Goal: Task Accomplishment & Management: Use online tool/utility

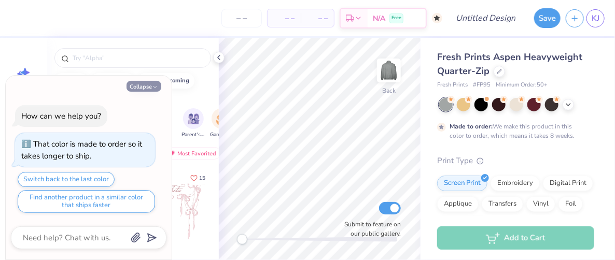
click at [145, 91] on button "Collapse" at bounding box center [144, 86] width 35 height 11
type textarea "x"
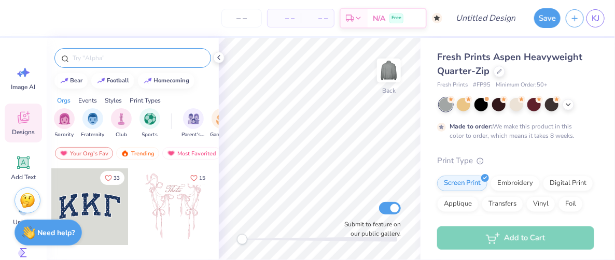
click at [112, 59] on input "text" at bounding box center [138, 58] width 133 height 10
type input "longhorn"
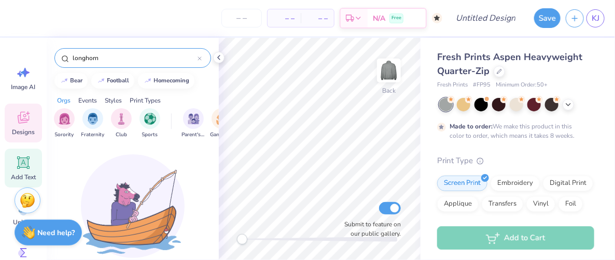
click at [21, 161] on icon at bounding box center [24, 163] width 10 height 10
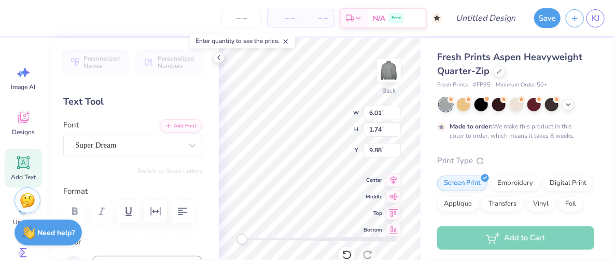
scroll to position [8, 2]
type textarea "TEXAS DANCE"
click at [149, 142] on div "Super Dream" at bounding box center [128, 145] width 109 height 16
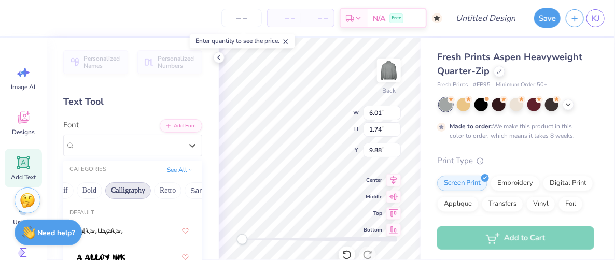
scroll to position [0, 129]
click at [82, 190] on button "Bold" at bounding box center [89, 191] width 25 height 17
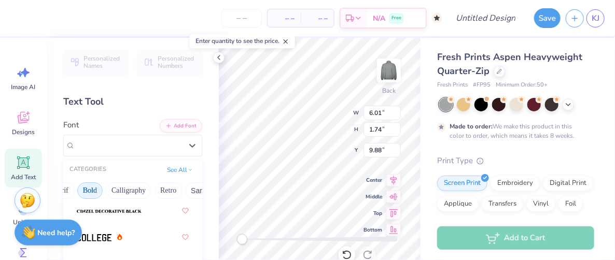
scroll to position [126, 0]
click at [116, 232] on div at bounding box center [100, 237] width 46 height 11
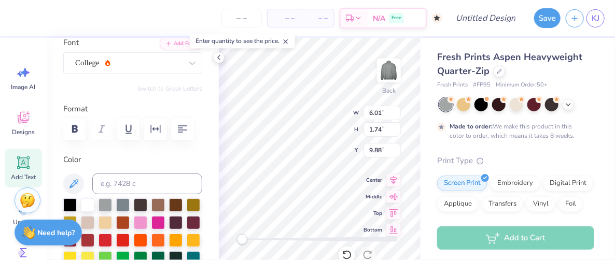
scroll to position [82, 0]
click at [126, 60] on div "College" at bounding box center [128, 63] width 109 height 16
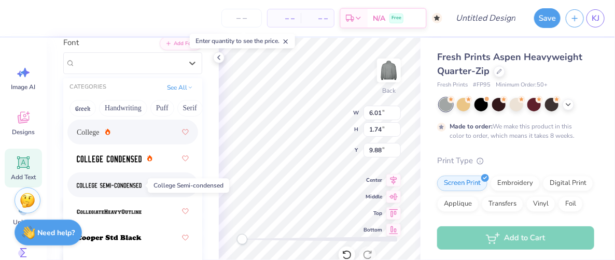
scroll to position [149, 0]
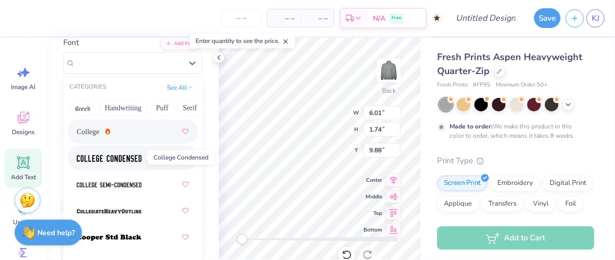
click at [132, 161] on img at bounding box center [109, 158] width 65 height 7
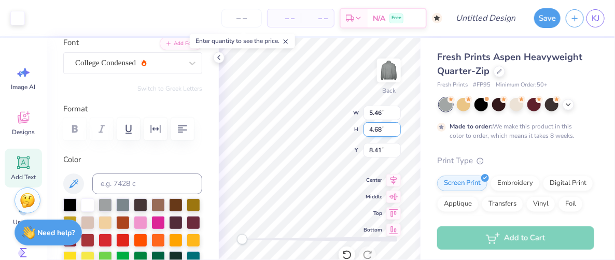
click at [373, 128] on div "Back W 5.46 5.46 " H 4.68 4.68 " Y 8.41 8.41 " Center Middle Top Bottom Submit …" at bounding box center [320, 149] width 202 height 222
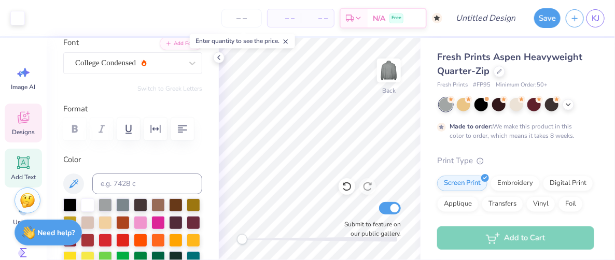
click at [19, 124] on icon at bounding box center [24, 118] width 16 height 16
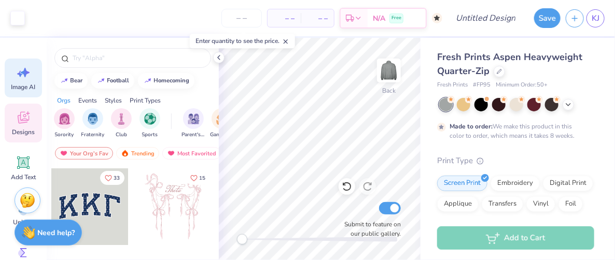
click at [31, 79] on icon at bounding box center [24, 73] width 16 height 16
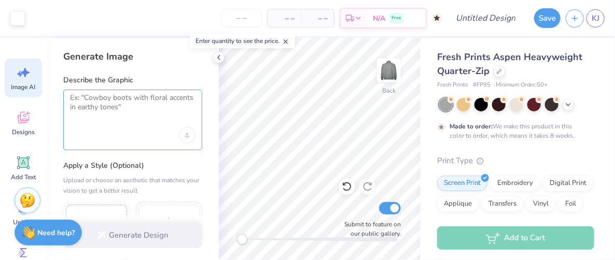
click at [137, 111] on textarea at bounding box center [133, 106] width 126 height 26
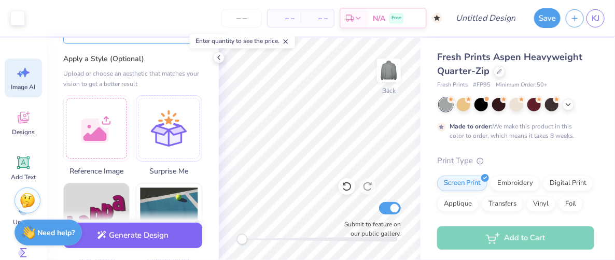
scroll to position [102, 0]
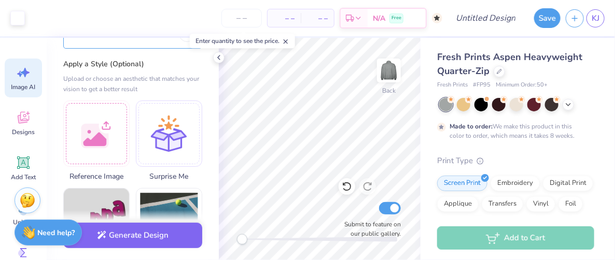
type textarea "Longhorn"
click at [26, 124] on icon at bounding box center [24, 118] width 16 height 16
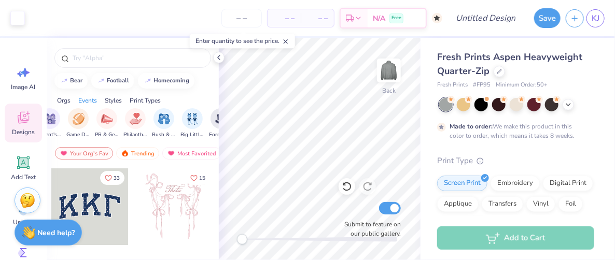
scroll to position [0, 143]
click at [78, 125] on div "filter for Game Day" at bounding box center [79, 117] width 21 height 21
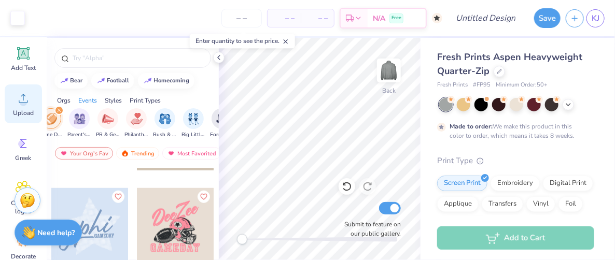
scroll to position [136, 0]
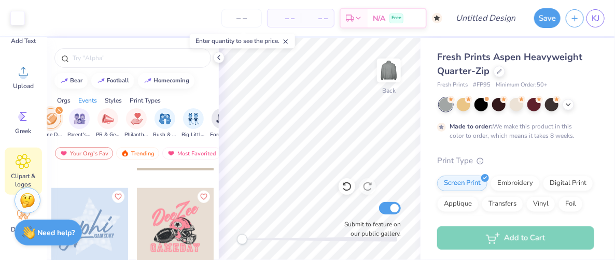
click at [25, 164] on icon at bounding box center [23, 162] width 15 height 16
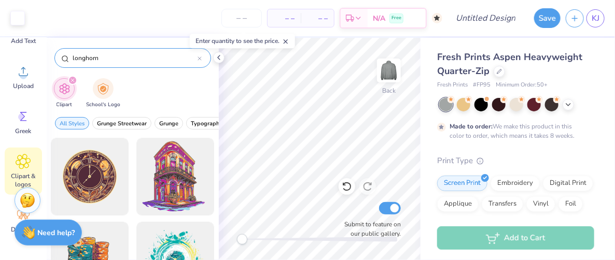
type input "longhorn"
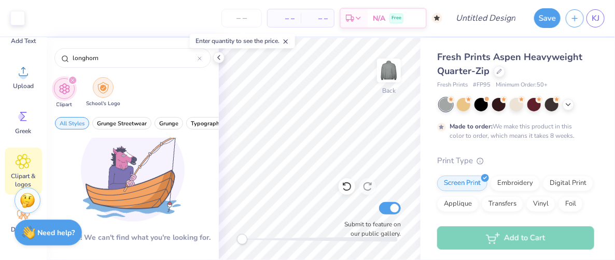
click at [106, 93] on div "filter for School's Logo" at bounding box center [103, 87] width 21 height 21
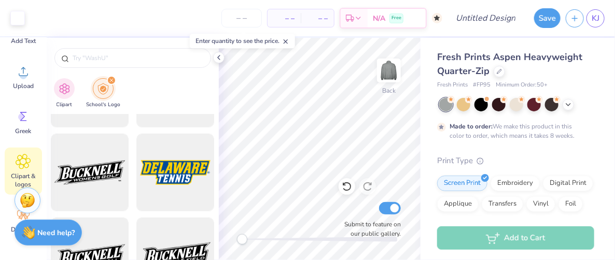
scroll to position [1745, 0]
click at [81, 53] on input "text" at bounding box center [138, 58] width 133 height 10
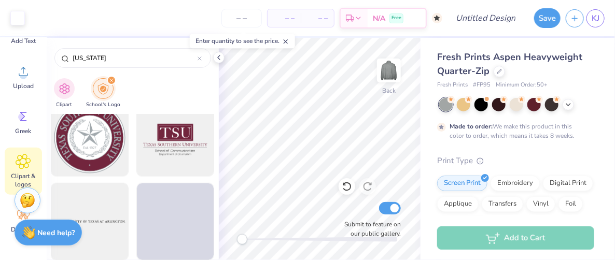
scroll to position [9258, 0]
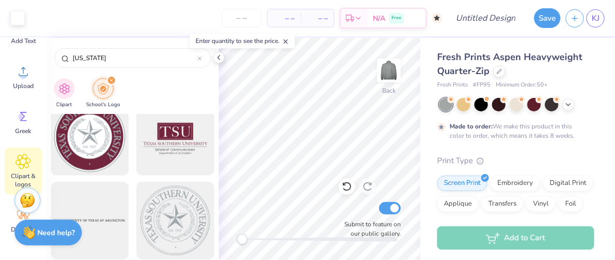
drag, startPoint x: 164, startPoint y: 53, endPoint x: 54, endPoint y: 51, distance: 110.0
click at [54, 51] on div "Texas" at bounding box center [133, 55] width 172 height 35
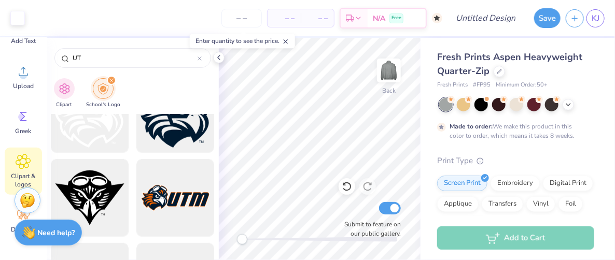
scroll to position [291, 0]
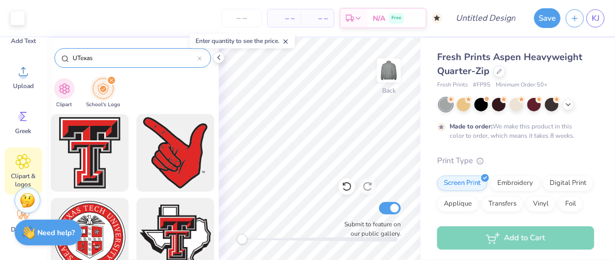
click at [78, 59] on input "UTexas" at bounding box center [135, 58] width 126 height 10
type input "[GEOGRAPHIC_DATA][US_STATE]"
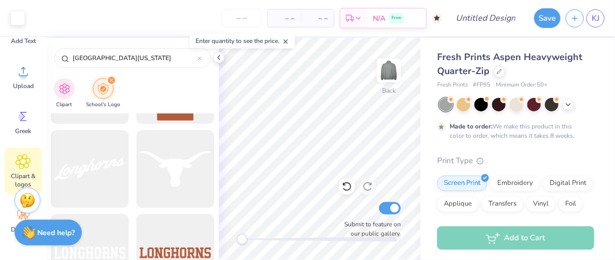
scroll to position [12995, 0]
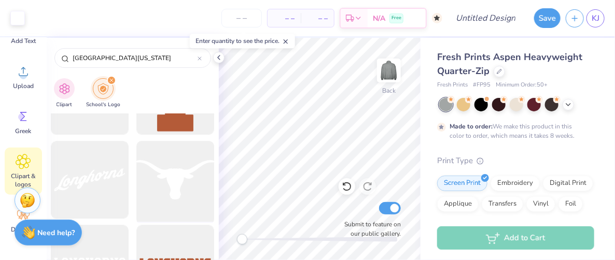
click at [175, 176] on div at bounding box center [176, 180] width 86 height 86
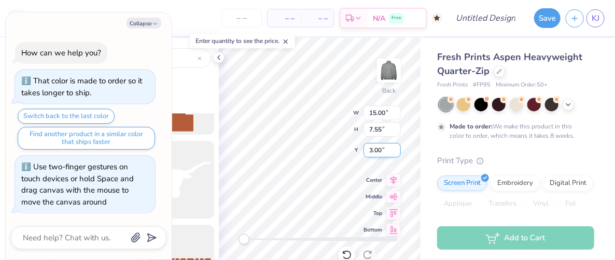
type textarea "x"
type input "2.97"
type input "2.54"
type input "3.40"
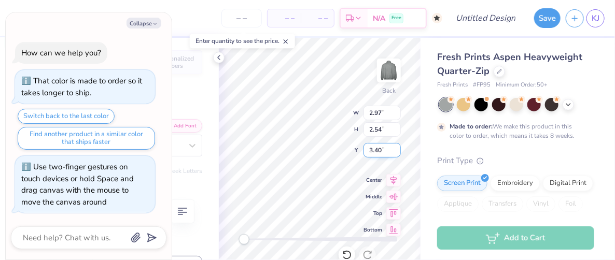
scroll to position [8, 1]
type textarea "x"
type textarea "TEXAS DACE"
type textarea "x"
type textarea "TEXAS DCE"
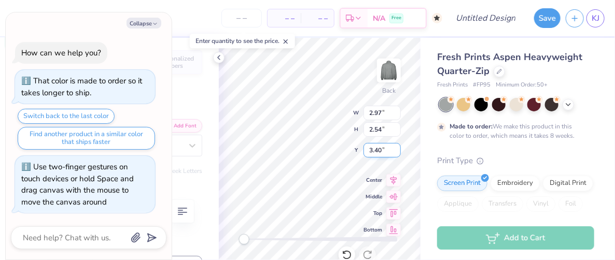
type textarea "x"
type textarea "TEXAS CE"
type textarea "x"
type textarea "TEXAS CE"
type textarea "x"
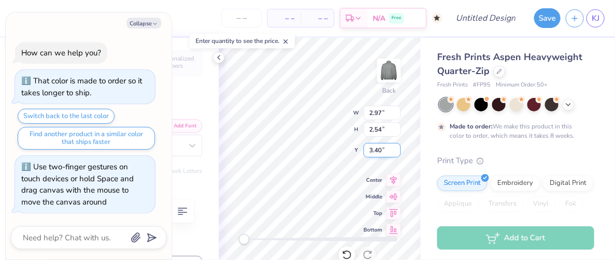
type textarea "TEXAS DCE"
type textarea "x"
type textarea "TEXAS DanCE"
click at [365, 107] on div "Back W 4.72 4.72 " H 0.70 0.70 " Y 3.23 3.23 " Center Middle Top Bottom Submit …" at bounding box center [320, 149] width 202 height 222
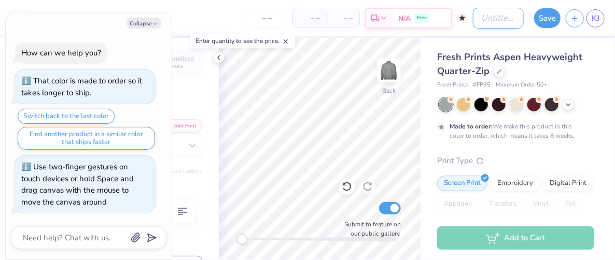
click at [494, 19] on input "Design Title" at bounding box center [498, 18] width 51 height 21
type textarea "x"
type input "Q"
type textarea "x"
type input "Qz"
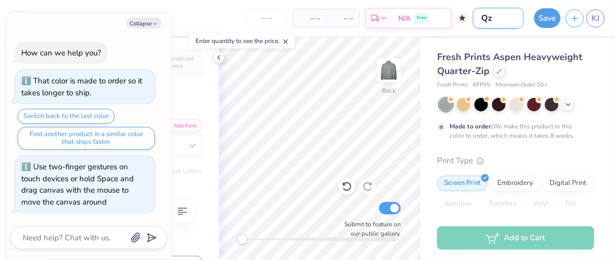
type textarea "x"
type input "Qzi"
type textarea "x"
type input "Qzip"
type textarea "x"
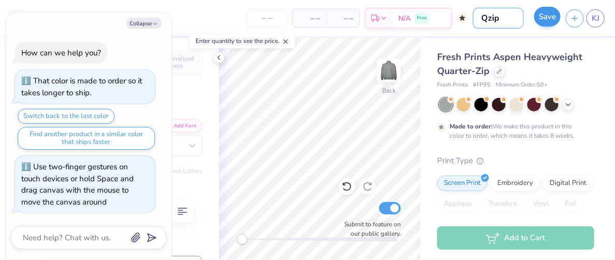
type input "Qzip"
click at [552, 23] on button "Save" at bounding box center [547, 17] width 26 height 20
click at [541, 19] on div "Save" at bounding box center [547, 18] width 26 height 20
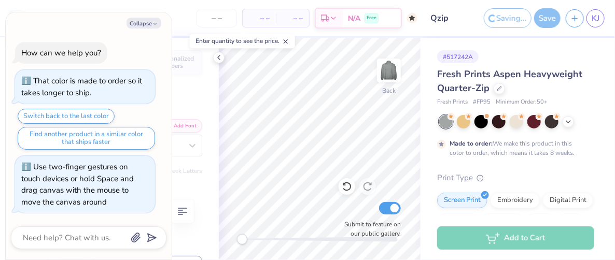
click at [549, 22] on div "Save" at bounding box center [547, 18] width 26 height 20
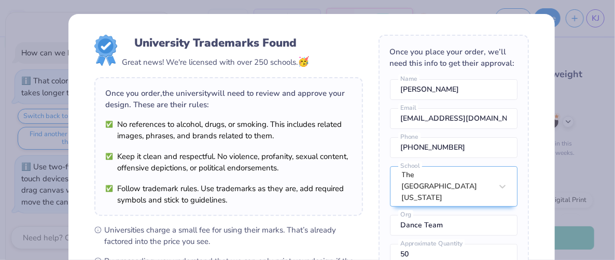
click at [575, 77] on div "University Trademarks Found Great news! We're licensed with over 250 schools. 🥳…" at bounding box center [307, 130] width 615 height 260
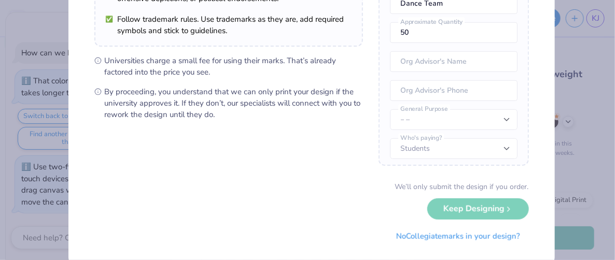
scroll to position [173, 0]
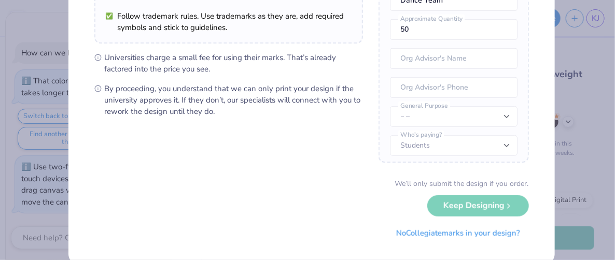
click at [447, 214] on div "We’ll only submit the design if you order. Keep Designing No Collegiate marks i…" at bounding box center [311, 210] width 435 height 65
drag, startPoint x: 447, startPoint y: 205, endPoint x: 400, endPoint y: 217, distance: 48.2
click at [400, 217] on div "We’ll only submit the design if you order. Keep Designing No Collegiate marks i…" at bounding box center [311, 210] width 435 height 65
click at [475, 205] on div "We’ll only submit the design if you order. Keep Designing No Collegiate marks i…" at bounding box center [311, 210] width 435 height 65
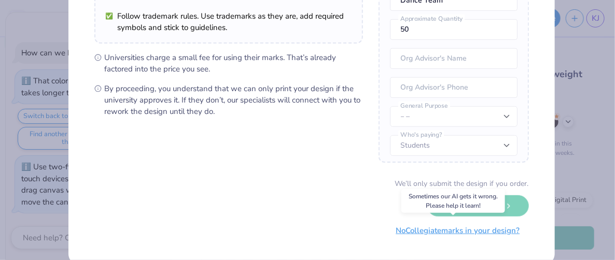
click at [443, 226] on button "No Collegiate marks in your design?" at bounding box center [458, 230] width 142 height 21
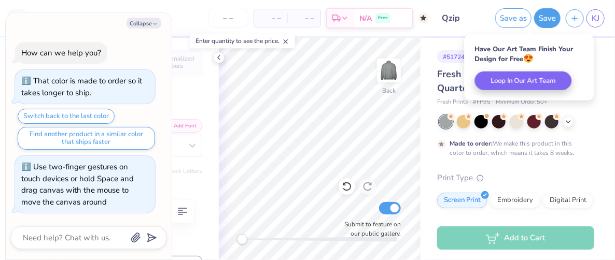
scroll to position [71, 0]
click at [140, 24] on button "Collapse" at bounding box center [144, 23] width 35 height 11
type textarea "x"
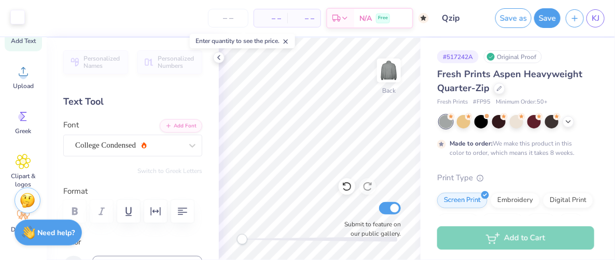
click at [19, 18] on div at bounding box center [17, 17] width 15 height 15
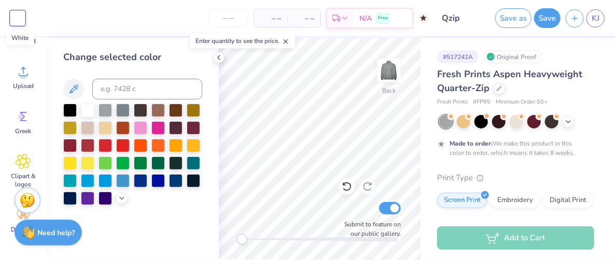
click at [19, 18] on div at bounding box center [17, 18] width 15 height 15
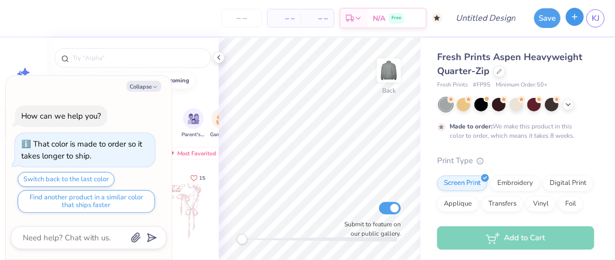
click at [571, 20] on icon "button" at bounding box center [574, 16] width 9 height 9
click at [577, 16] on icon "button" at bounding box center [574, 16] width 9 height 9
click at [221, 57] on icon at bounding box center [219, 57] width 8 height 8
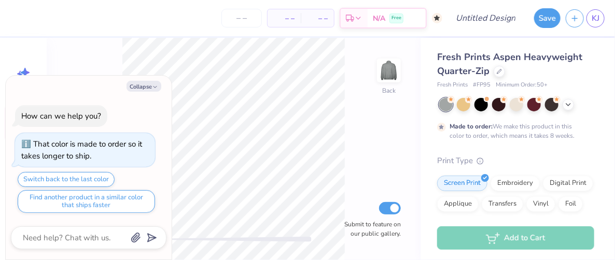
type textarea "x"
click at [602, 17] on link "KJ" at bounding box center [596, 18] width 18 height 18
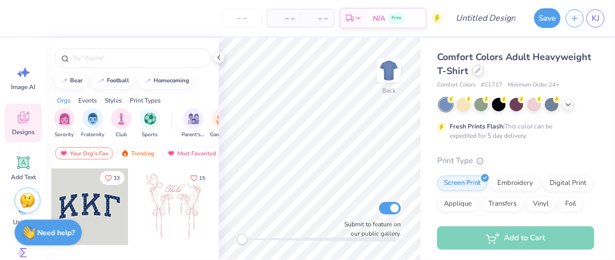
click at [481, 68] on icon at bounding box center [478, 70] width 5 height 5
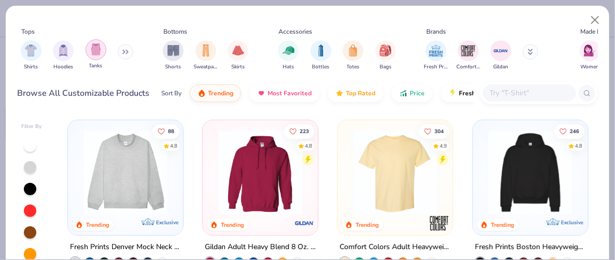
click at [97, 51] on img "filter for Tanks" at bounding box center [95, 50] width 11 height 12
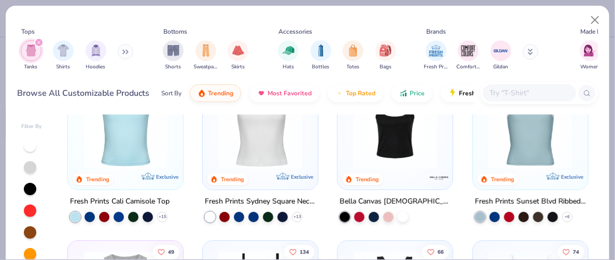
scroll to position [5, 0]
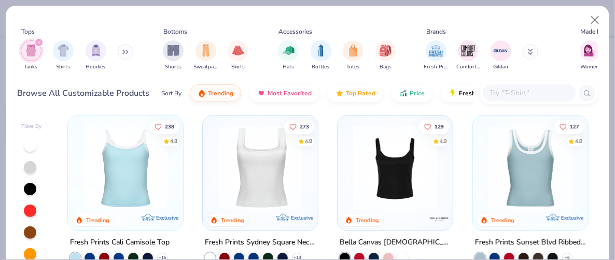
click at [227, 179] on img at bounding box center [260, 168] width 94 height 84
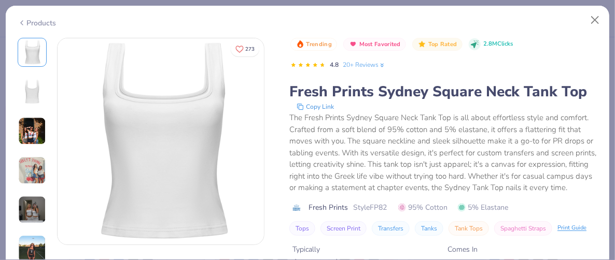
click at [43, 27] on div "Products" at bounding box center [308, 19] width 604 height 27
click at [600, 19] on button "Close" at bounding box center [596, 20] width 20 height 20
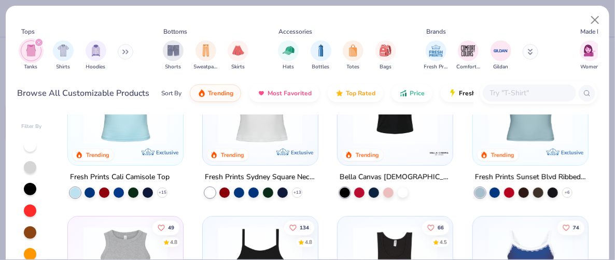
scroll to position [81, 0]
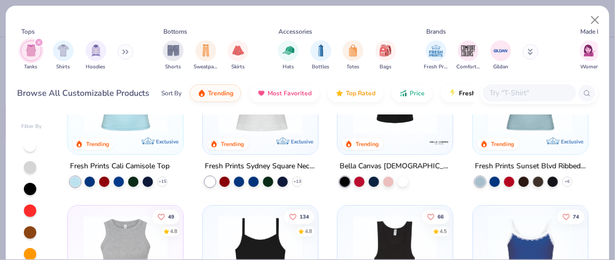
drag, startPoint x: 297, startPoint y: 142, endPoint x: 249, endPoint y: 136, distance: 47.5
click at [249, 136] on div at bounding box center [260, 95] width 105 height 100
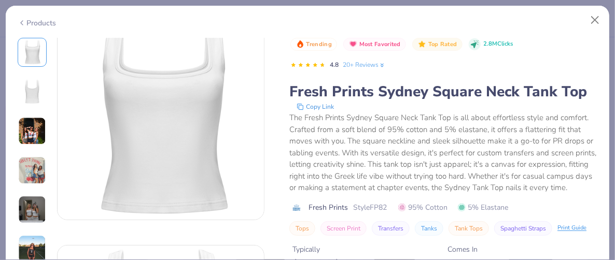
scroll to position [27, 0]
click at [462, 235] on button "Tank Tops" at bounding box center [469, 228] width 40 height 15
type input "Tank Tops"
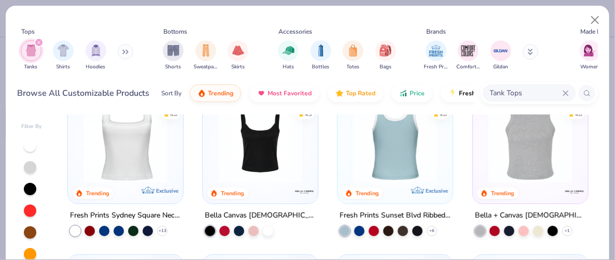
scroll to position [32, 0]
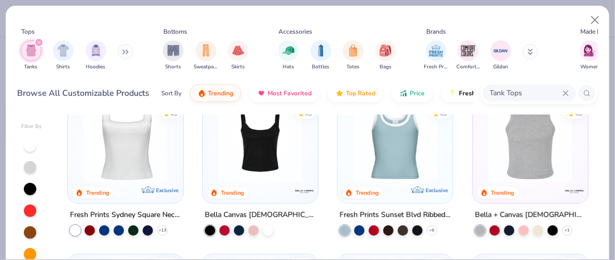
click at [390, 170] on img at bounding box center [395, 141] width 94 height 84
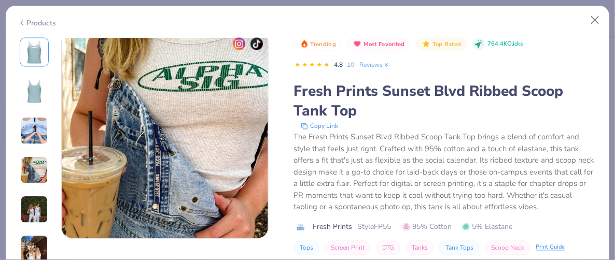
scroll to position [703, 0]
click at [541, 245] on div "Print Guide" at bounding box center [550, 246] width 29 height 9
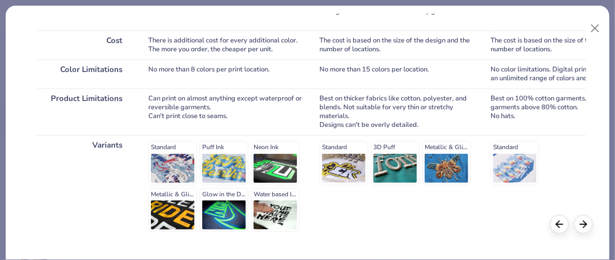
scroll to position [0, 0]
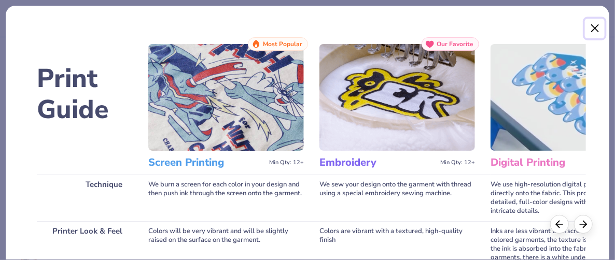
click at [590, 27] on button "Close" at bounding box center [595, 29] width 20 height 20
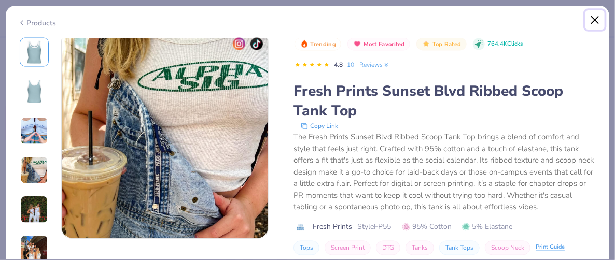
click at [590, 27] on button "Close" at bounding box center [596, 20] width 20 height 20
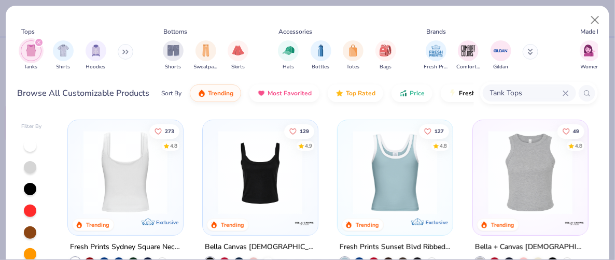
click at [133, 188] on div at bounding box center [126, 173] width 284 height 84
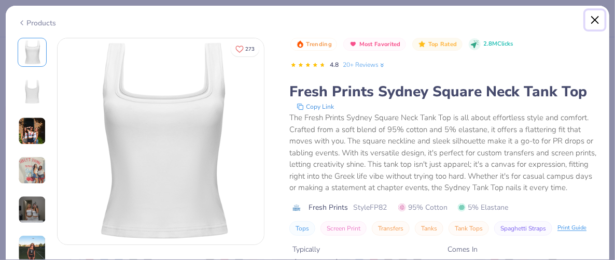
click at [594, 17] on button "Close" at bounding box center [596, 20] width 20 height 20
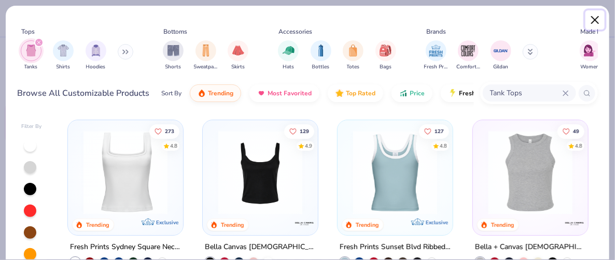
click at [597, 18] on button "Close" at bounding box center [596, 20] width 20 height 20
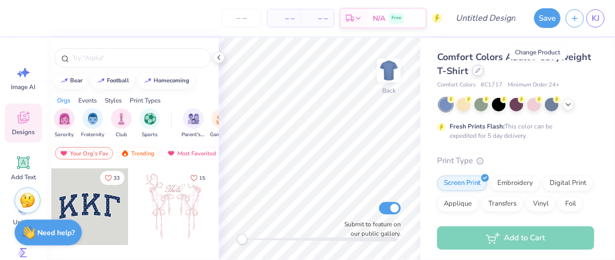
click at [484, 74] on div at bounding box center [477, 70] width 11 height 11
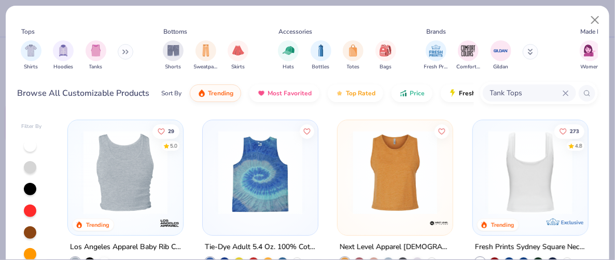
click at [533, 179] on div at bounding box center [530, 173] width 284 height 84
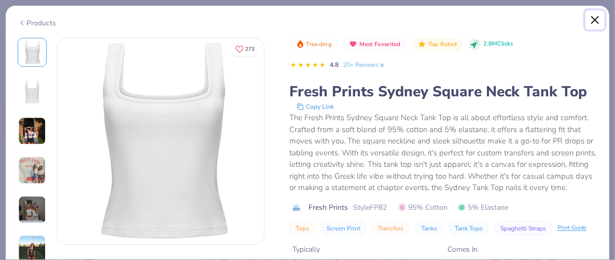
click at [590, 23] on button "Close" at bounding box center [596, 20] width 20 height 20
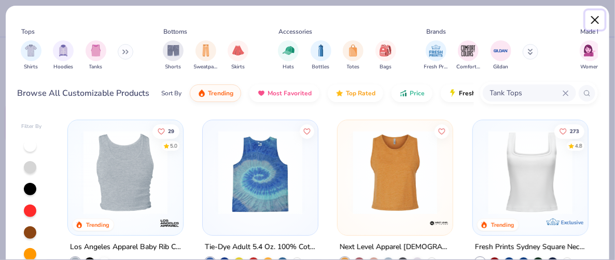
click at [590, 23] on button "Close" at bounding box center [596, 20] width 20 height 20
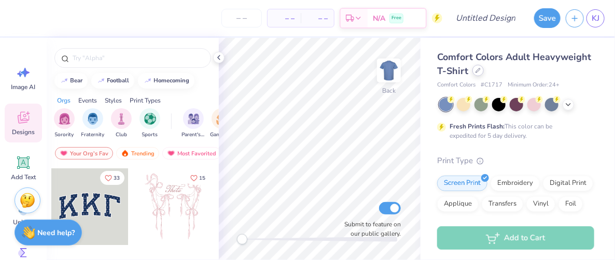
click at [484, 69] on div at bounding box center [477, 70] width 11 height 11
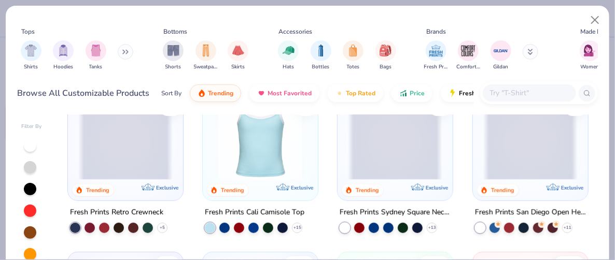
scroll to position [201, 0]
click at [275, 159] on img at bounding box center [260, 138] width 94 height 84
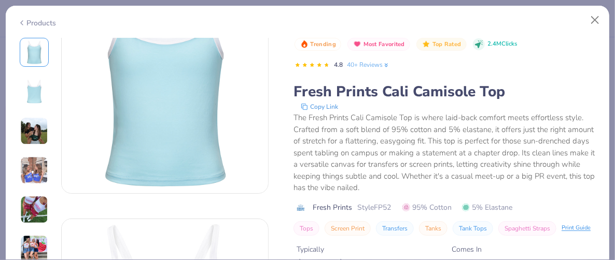
scroll to position [51, 0]
click at [596, 27] on button "Close" at bounding box center [596, 20] width 20 height 20
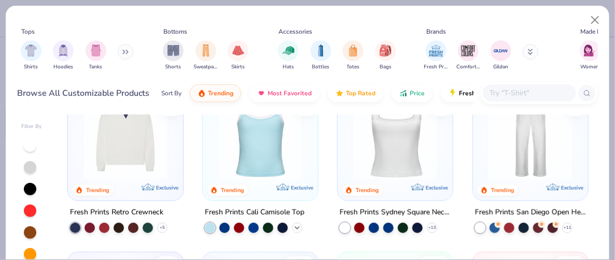
click at [295, 227] on polyline at bounding box center [297, 228] width 4 height 2
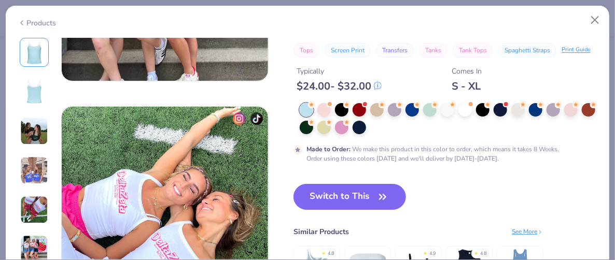
scroll to position [1325, 0]
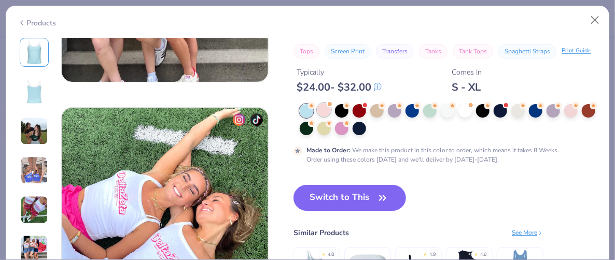
click at [322, 111] on div at bounding box center [323, 109] width 13 height 13
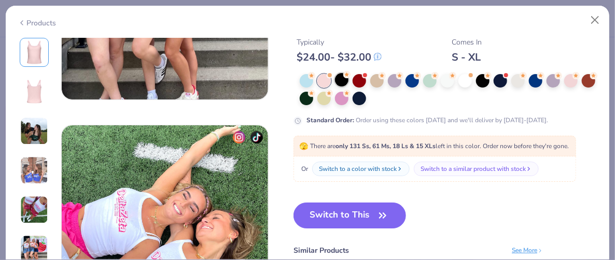
scroll to position [1306, 0]
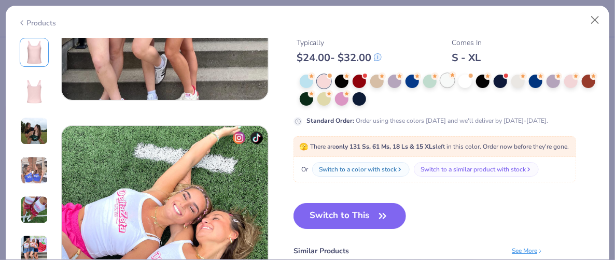
click at [450, 74] on div at bounding box center [447, 80] width 13 height 13
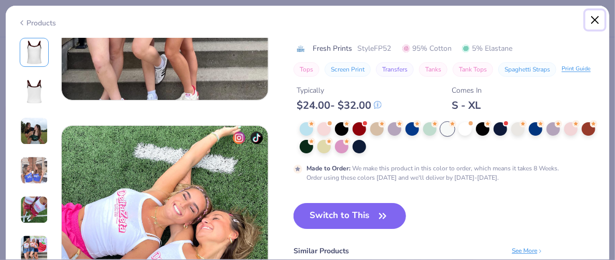
click at [601, 23] on button "Close" at bounding box center [596, 20] width 20 height 20
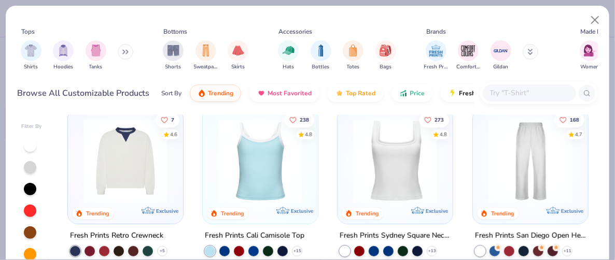
scroll to position [178, 0]
click at [406, 173] on img at bounding box center [395, 161] width 94 height 84
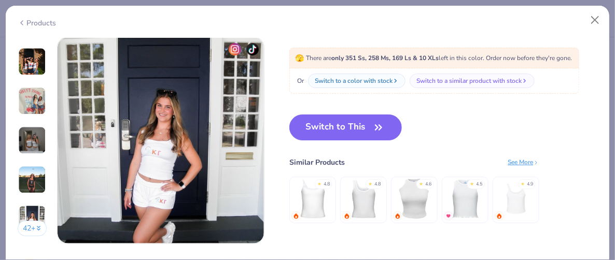
scroll to position [1394, 0]
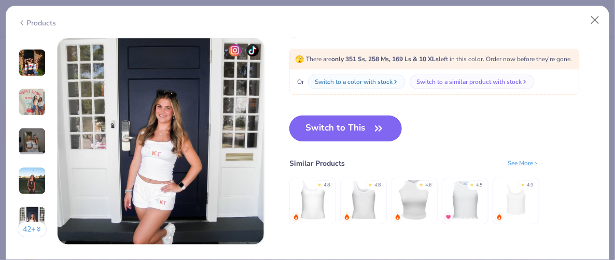
click at [347, 129] on button "Switch to This" at bounding box center [345, 129] width 113 height 26
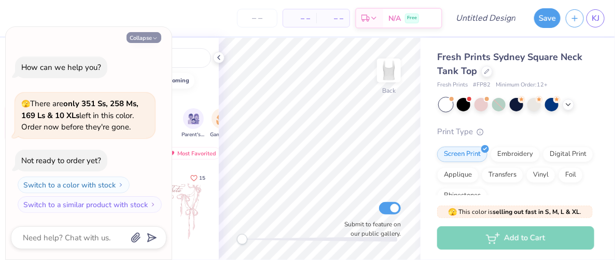
click at [142, 41] on button "Collapse" at bounding box center [144, 37] width 35 height 11
type textarea "x"
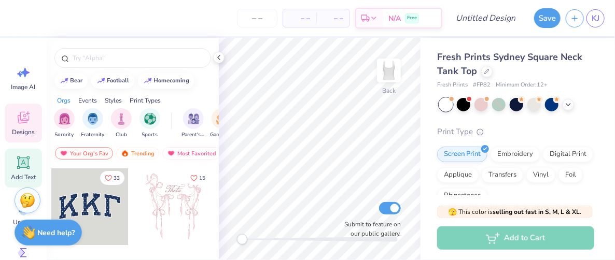
click at [24, 159] on icon at bounding box center [24, 163] width 10 height 10
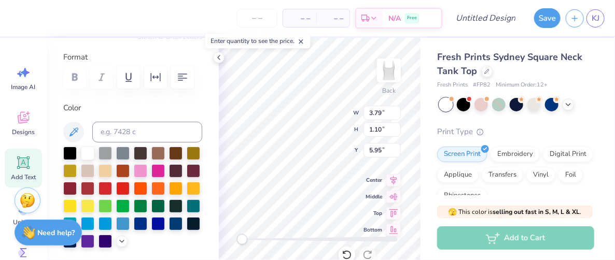
scroll to position [137, 0]
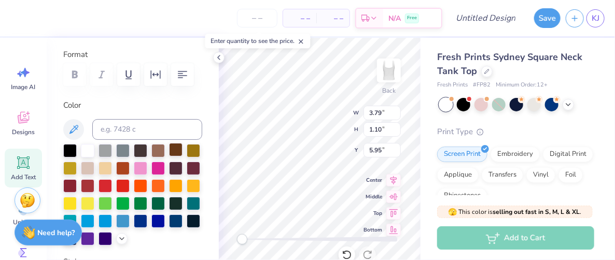
type textarea "UTDT"
click at [180, 148] on div at bounding box center [175, 149] width 13 height 13
type textarea "UTDT"
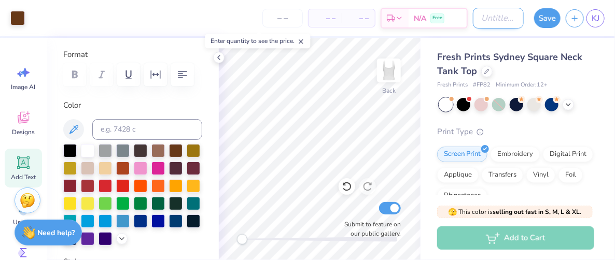
click at [497, 17] on input "Design Title" at bounding box center [498, 18] width 51 height 21
type input "Brown Tank"
click at [544, 25] on button "Save" at bounding box center [547, 17] width 26 height 20
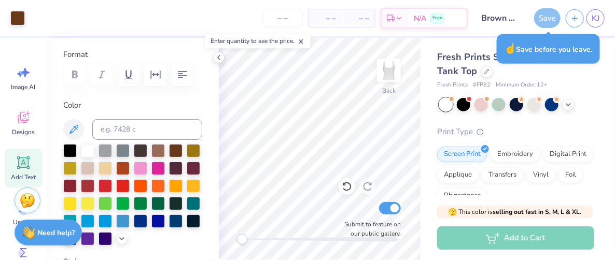
click at [551, 18] on div "Save" at bounding box center [547, 18] width 26 height 20
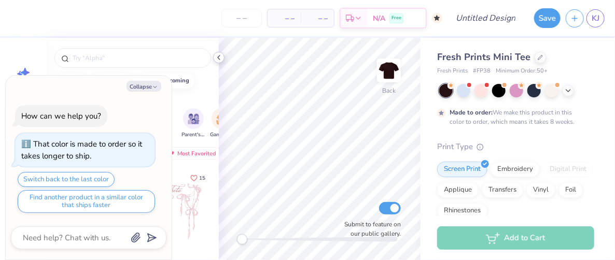
click at [220, 58] on icon at bounding box center [219, 57] width 8 height 8
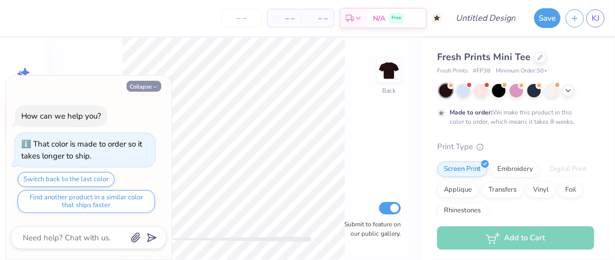
click at [148, 86] on button "Collapse" at bounding box center [144, 86] width 35 height 11
type textarea "x"
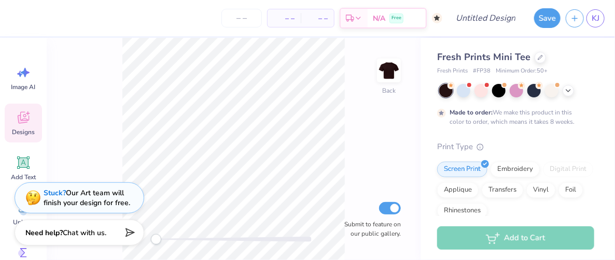
click at [29, 120] on icon at bounding box center [24, 118] width 16 height 16
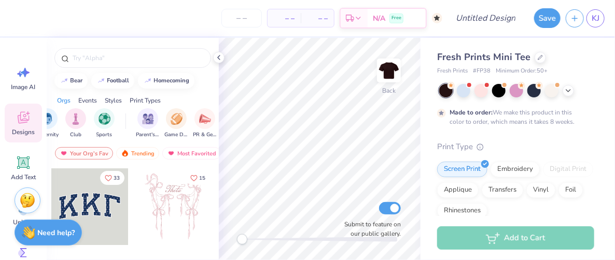
scroll to position [0, 47]
click at [178, 118] on img "filter for Game Day" at bounding box center [176, 118] width 12 height 12
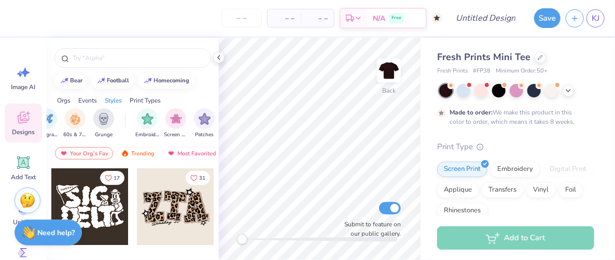
scroll to position [0, 762]
click at [86, 102] on div "Events" at bounding box center [87, 100] width 19 height 9
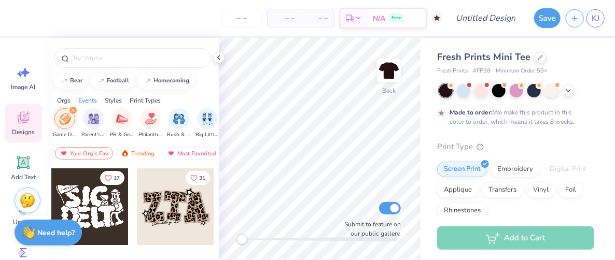
click at [64, 102] on div "Orgs" at bounding box center [63, 100] width 13 height 9
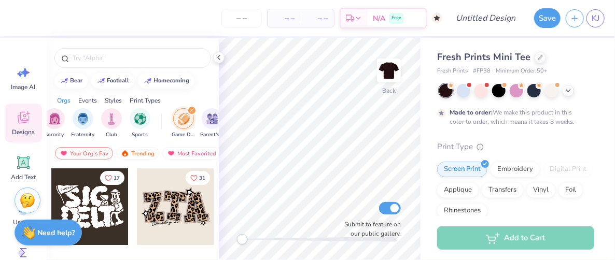
scroll to position [0, 0]
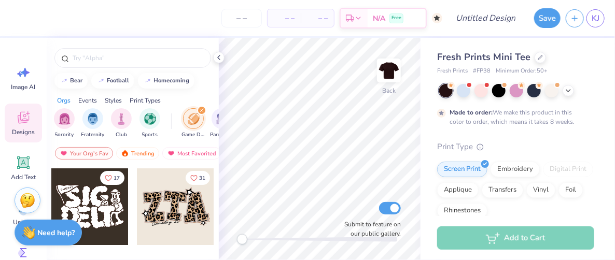
click at [106, 97] on div "Styles" at bounding box center [113, 100] width 17 height 9
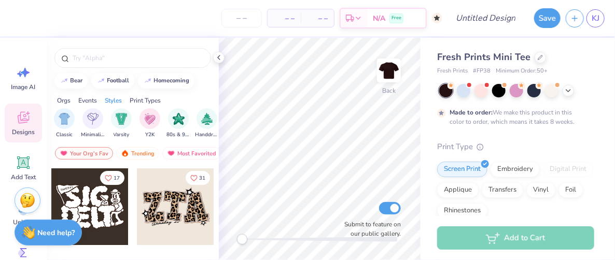
click at [132, 97] on div "Print Types" at bounding box center [145, 100] width 31 height 9
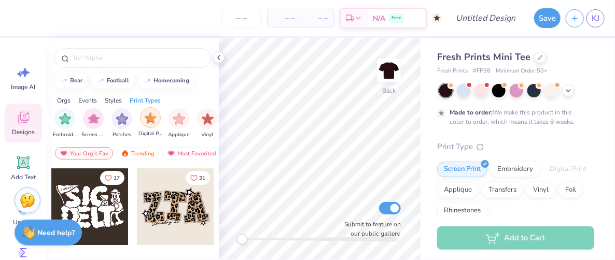
scroll to position [0, 877]
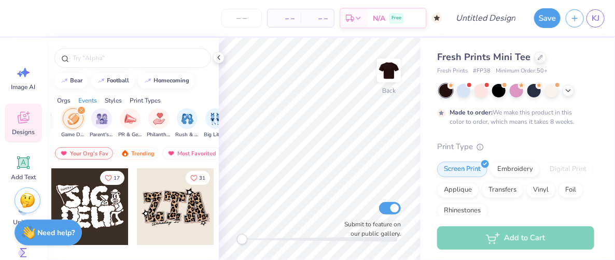
click at [66, 99] on div "Orgs" at bounding box center [63, 100] width 13 height 9
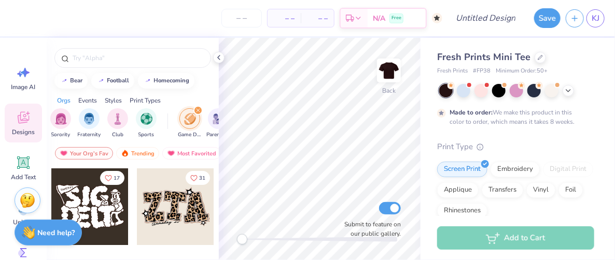
scroll to position [0, 0]
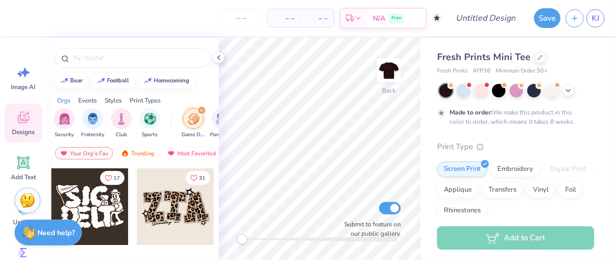
click at [203, 109] on icon "filter for Game Day" at bounding box center [201, 110] width 3 height 3
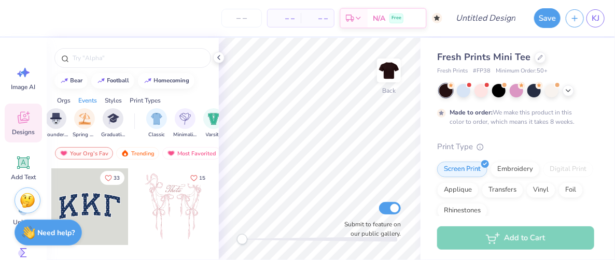
scroll to position [0, 452]
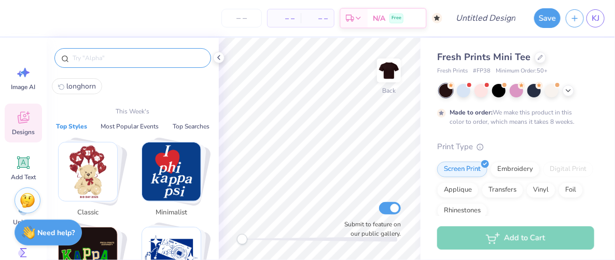
click at [151, 59] on input "text" at bounding box center [138, 58] width 133 height 10
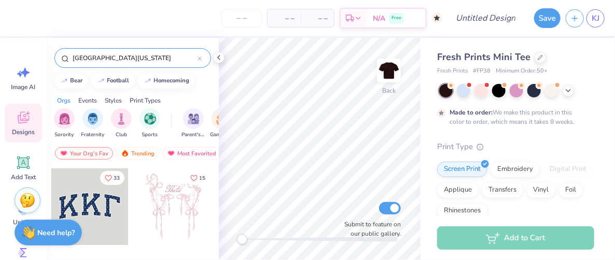
type input "[GEOGRAPHIC_DATA][US_STATE]"
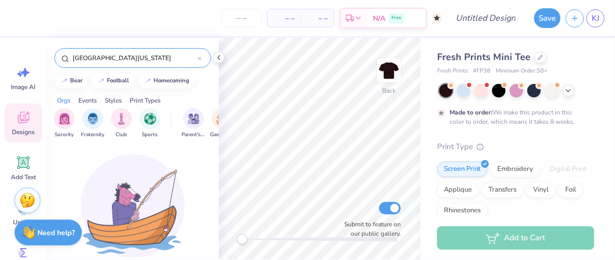
click at [91, 99] on div "Events" at bounding box center [87, 100] width 19 height 9
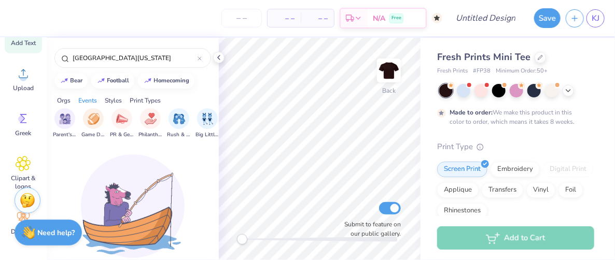
scroll to position [136, 0]
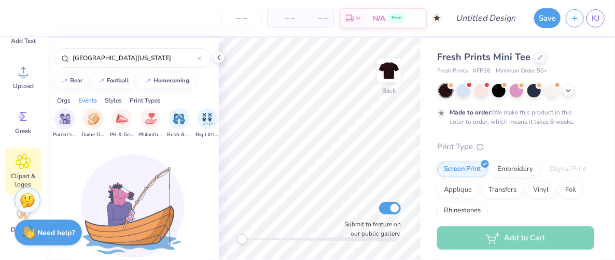
click at [20, 167] on icon at bounding box center [23, 162] width 15 height 16
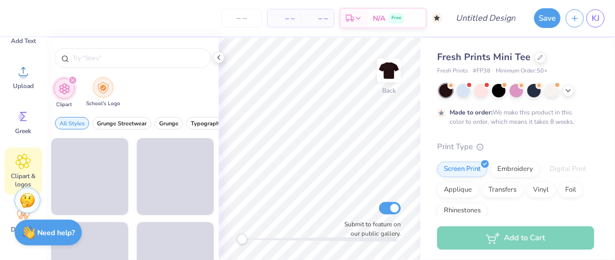
click at [108, 94] on div "filter for School's Logo" at bounding box center [103, 87] width 21 height 21
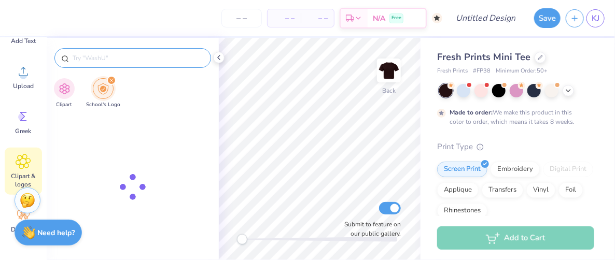
click at [128, 53] on input "text" at bounding box center [138, 58] width 133 height 10
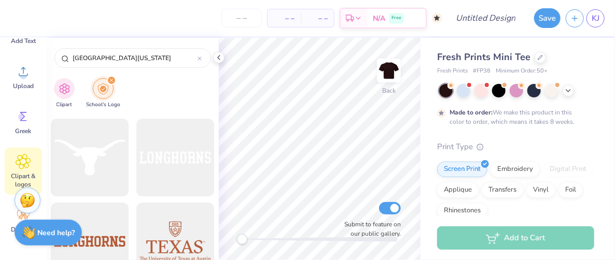
scroll to position [1400, 0]
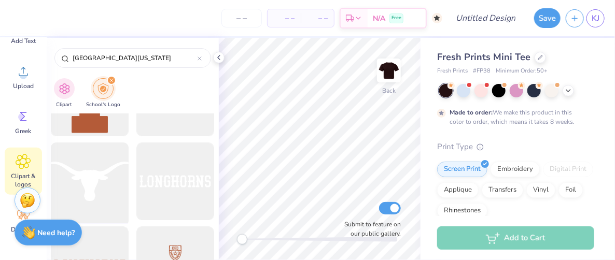
type input "[GEOGRAPHIC_DATA][US_STATE]"
click at [97, 177] on div at bounding box center [90, 182] width 86 height 86
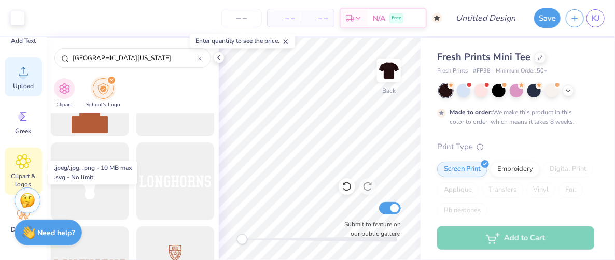
scroll to position [0, 0]
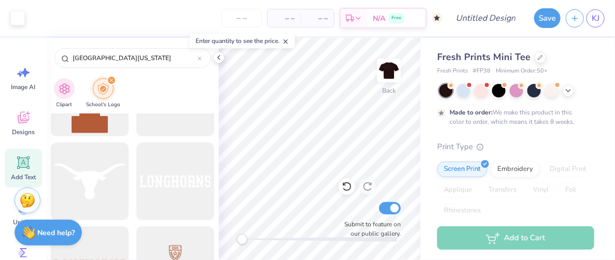
click at [21, 163] on icon at bounding box center [24, 163] width 10 height 10
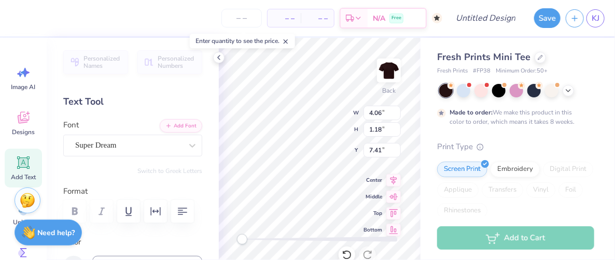
scroll to position [8, 1]
type textarea "UT"
click at [303, 133] on div "Back W 2.01 2.01 " H 1.17 1.17 " Y 7.41 7.41 " Center Middle Top Bottom Submit …" at bounding box center [320, 149] width 202 height 222
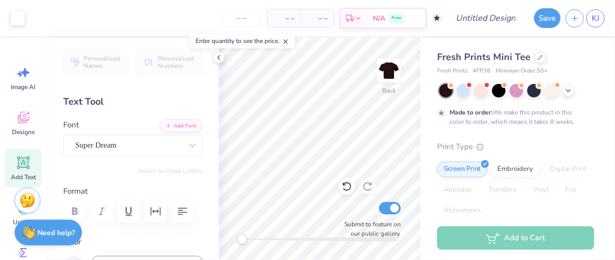
click at [23, 171] on div "Add Text" at bounding box center [23, 168] width 37 height 39
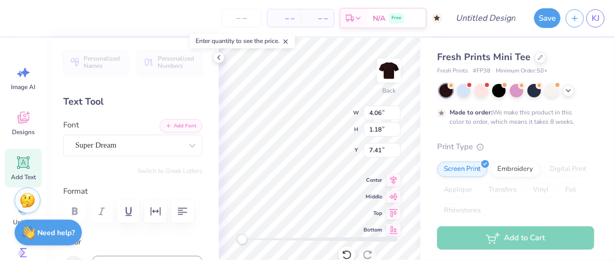
type textarea "DT"
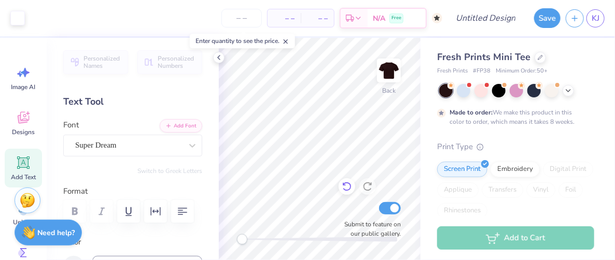
click at [344, 186] on icon at bounding box center [344, 185] width 2 height 2
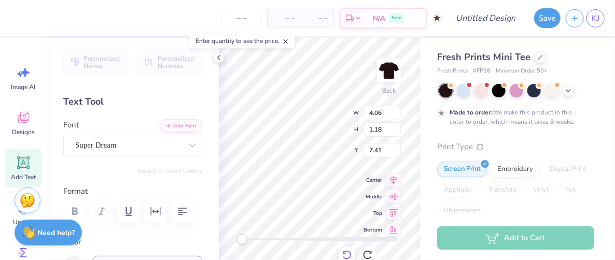
type textarea "DT"
type input "1.46"
type input "0.85"
type input "3.00"
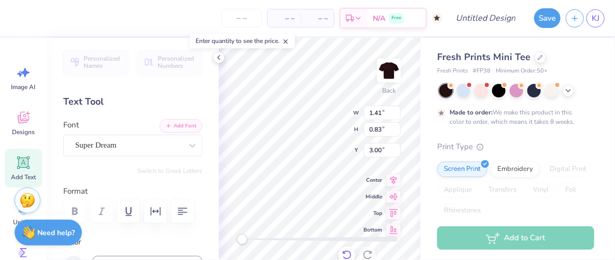
type input "1.12"
type input "0.65"
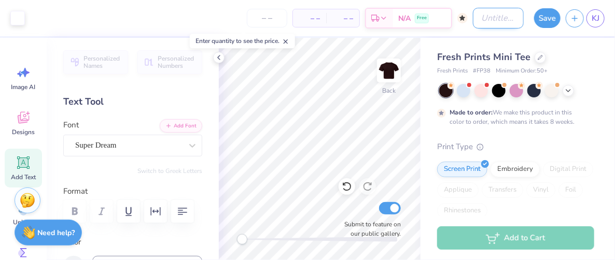
click at [505, 15] on input "Design Title" at bounding box center [498, 18] width 51 height 21
type input "Brown bby tee"
click at [538, 21] on button "Save" at bounding box center [547, 17] width 26 height 20
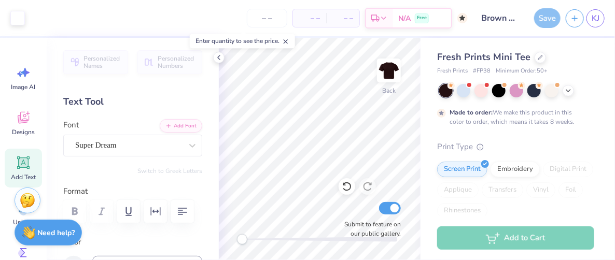
click at [544, 20] on div "Save" at bounding box center [547, 18] width 26 height 20
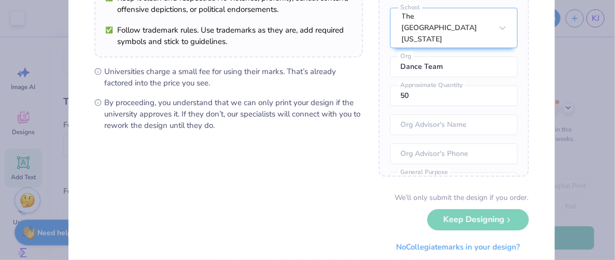
scroll to position [160, 0]
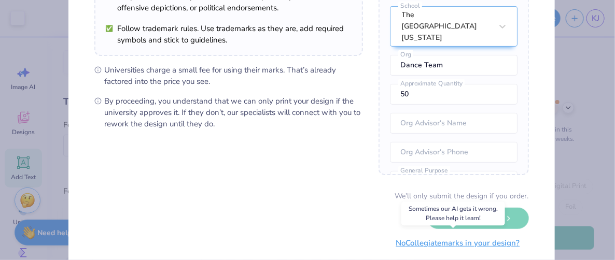
click at [437, 247] on button "No Collegiate marks in your design?" at bounding box center [458, 243] width 142 height 21
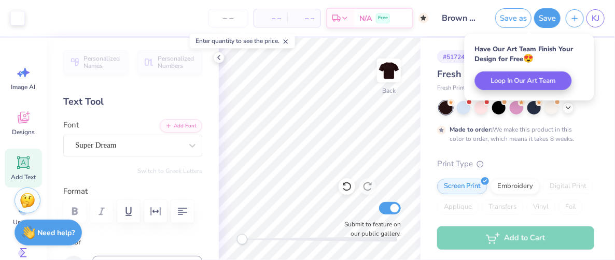
scroll to position [71, 0]
click at [595, 11] on link "KJ" at bounding box center [596, 18] width 18 height 18
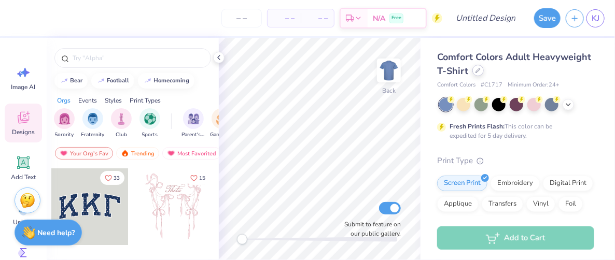
click at [484, 74] on div at bounding box center [477, 70] width 11 height 11
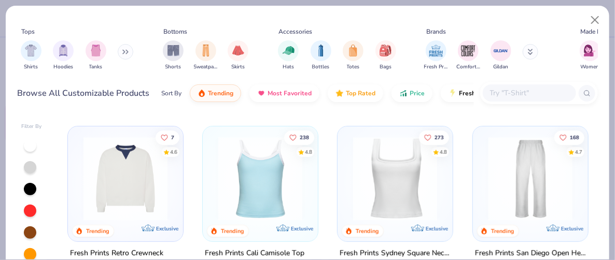
scroll to position [161, 0]
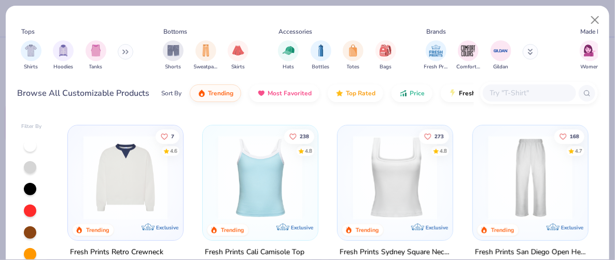
click at [365, 174] on img at bounding box center [395, 178] width 94 height 84
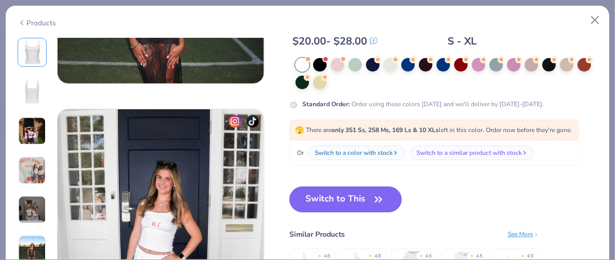
scroll to position [1329, 0]
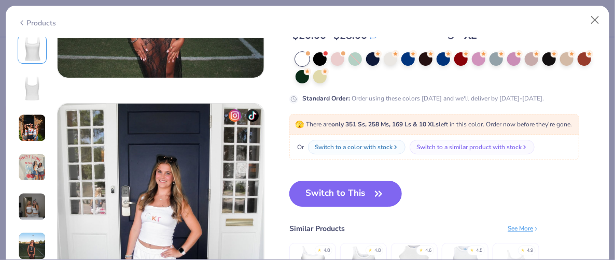
click at [357, 192] on button "Switch to This" at bounding box center [345, 194] width 113 height 26
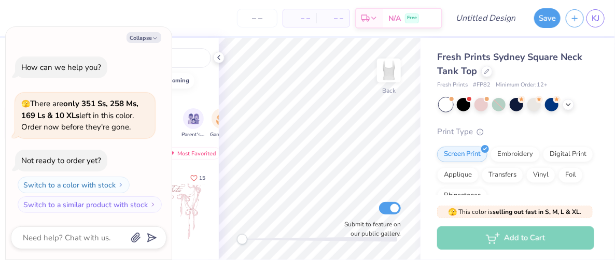
click at [211, 83] on div "bear football homecoming" at bounding box center [133, 81] width 172 height 16
click at [154, 35] on button "Collapse" at bounding box center [144, 37] width 35 height 11
type textarea "x"
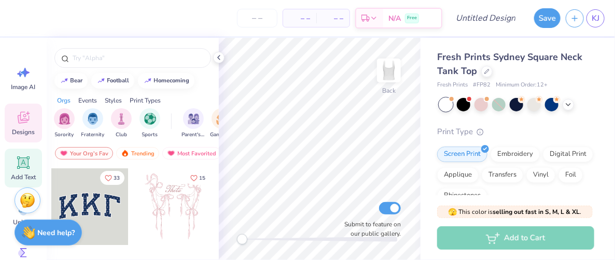
scroll to position [136, 0]
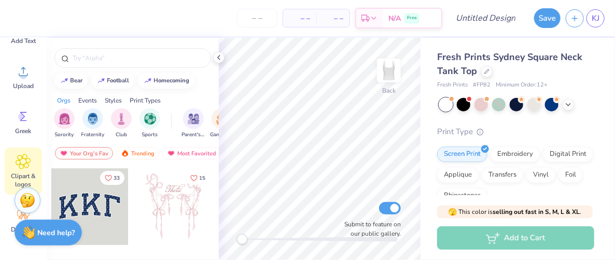
click at [25, 167] on icon at bounding box center [23, 162] width 15 height 15
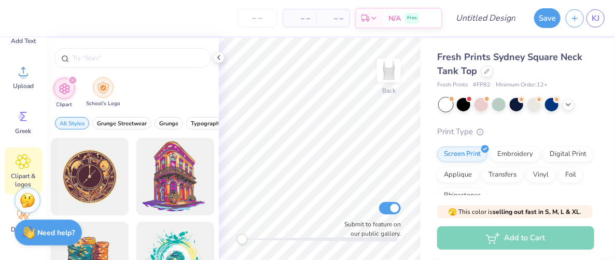
click at [100, 86] on img "filter for School's Logo" at bounding box center [102, 88] width 11 height 12
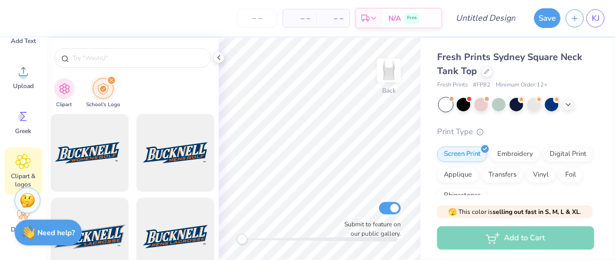
click at [118, 45] on div at bounding box center [133, 55] width 172 height 35
click at [116, 49] on div at bounding box center [132, 58] width 157 height 20
click at [108, 56] on input "text" at bounding box center [138, 58] width 133 height 10
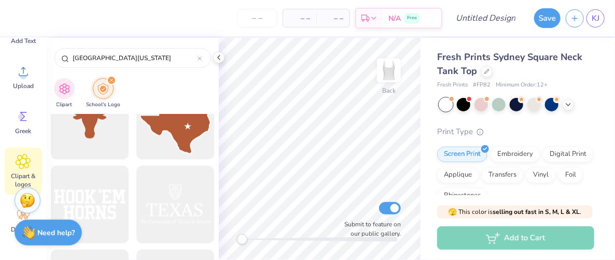
scroll to position [452, 0]
type input "University of texas at austin"
click at [90, 144] on div at bounding box center [90, 121] width 86 height 86
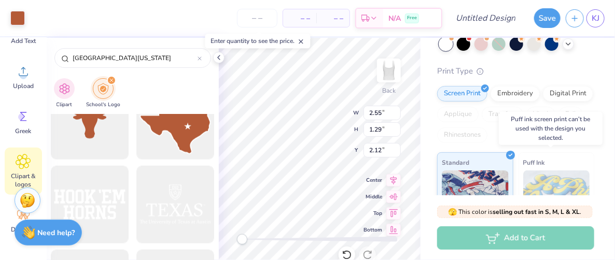
scroll to position [62, 0]
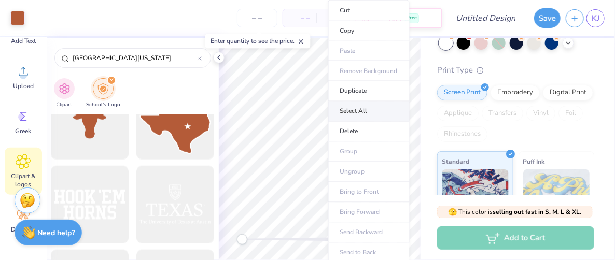
click at [352, 110] on li "Select All" at bounding box center [368, 112] width 81 height 20
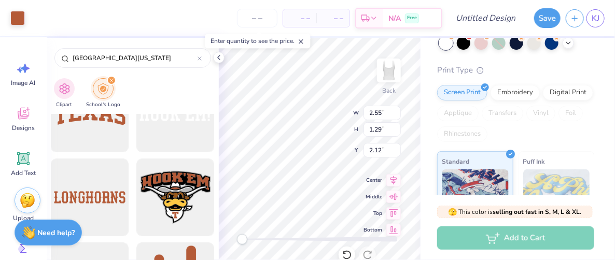
scroll to position [0, 0]
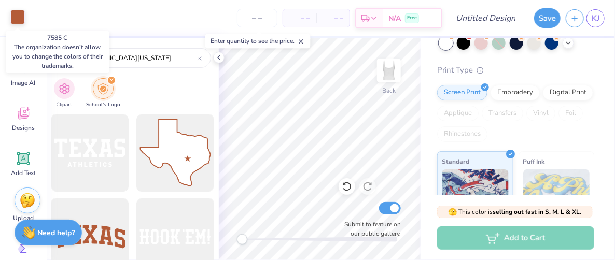
click at [22, 16] on div at bounding box center [17, 17] width 15 height 15
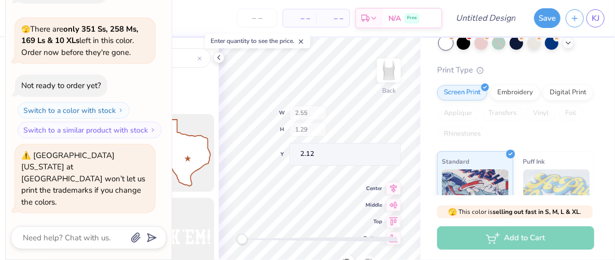
type textarea "x"
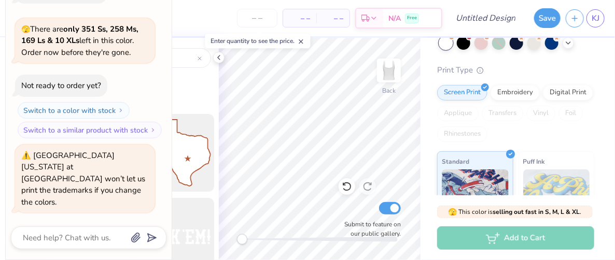
click at [304, 43] on icon at bounding box center [301, 41] width 7 height 7
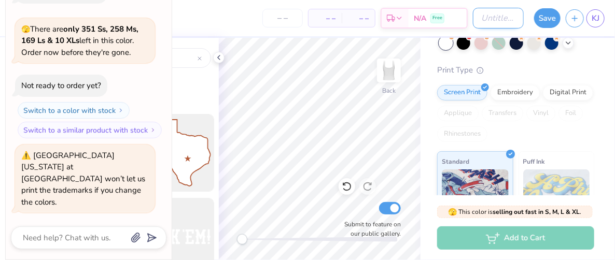
click at [483, 25] on input "Design Title" at bounding box center [498, 18] width 51 height 21
type input "M"
type textarea "x"
type input "Ma"
type textarea "x"
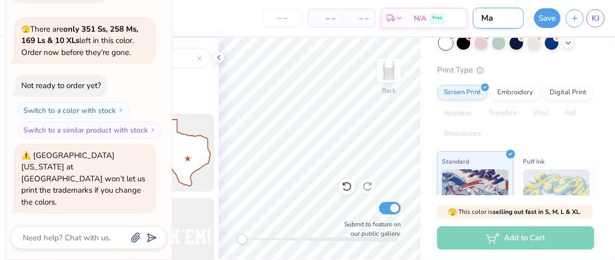
type input "May"
type textarea "x"
type input "Mayb"
type textarea "x"
type input "Maybe"
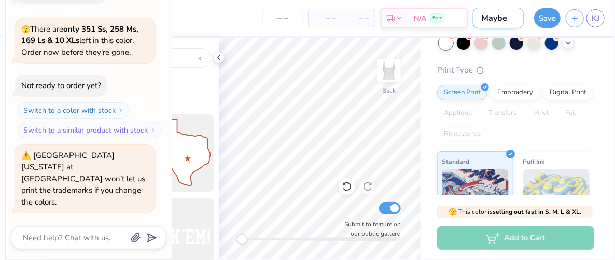
type textarea "x"
type input "Maybe"
type textarea "x"
type input "Maybe b"
type textarea "x"
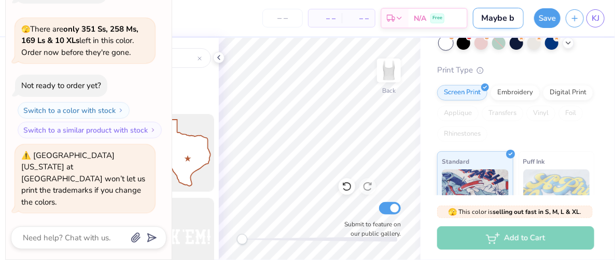
type input "Maybe br"
type textarea "x"
type input "Maybe bro"
type textarea "x"
type input "Maybe brow"
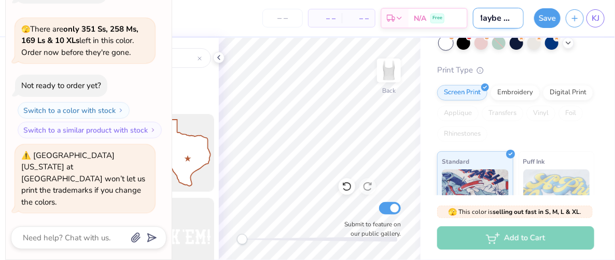
type textarea "x"
type input "Maybe brown"
type textarea "x"
type input "Maybe brown"
type textarea "x"
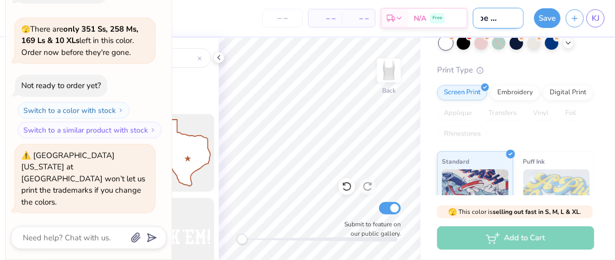
type input "Maybe brown t"
type textarea "x"
type input "Maybe brown ta"
type textarea "x"
type input "Maybe brown tan"
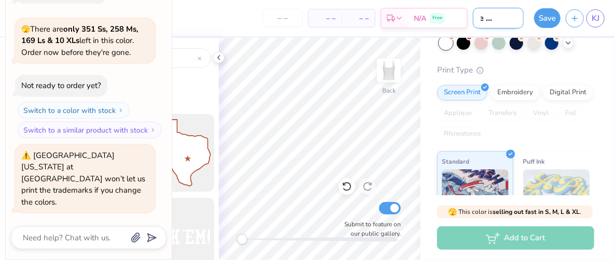
type textarea "x"
type input "Maybe brown tank"
type textarea "x"
type input "Maybe brown tank"
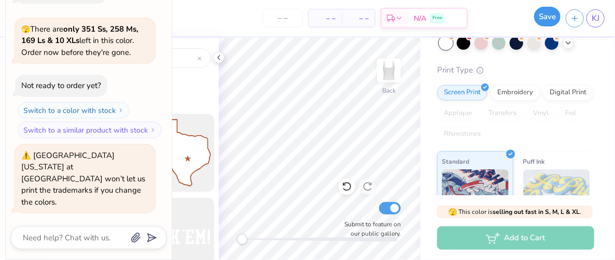
scroll to position [0, 0]
click at [548, 24] on button "Save" at bounding box center [547, 17] width 26 height 20
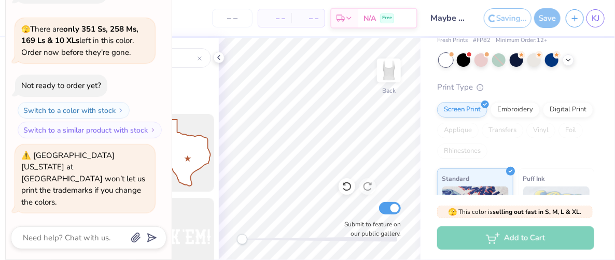
scroll to position [79, 0]
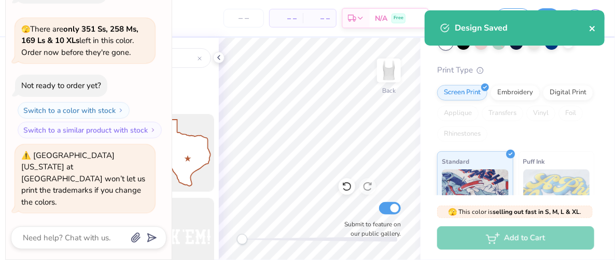
click at [593, 29] on icon "close" at bounding box center [592, 28] width 5 height 5
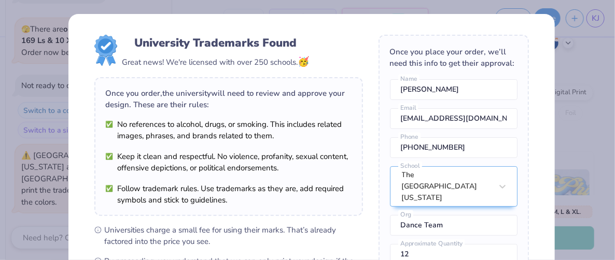
scroll to position [189, 0]
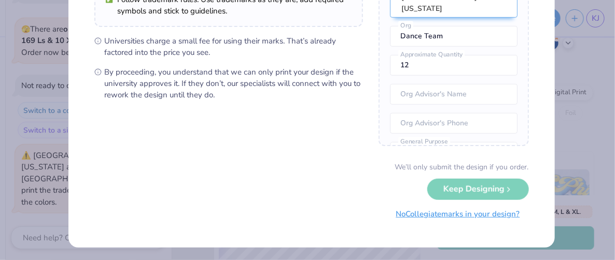
click at [480, 216] on button "No Collegiate marks in your design?" at bounding box center [458, 214] width 142 height 21
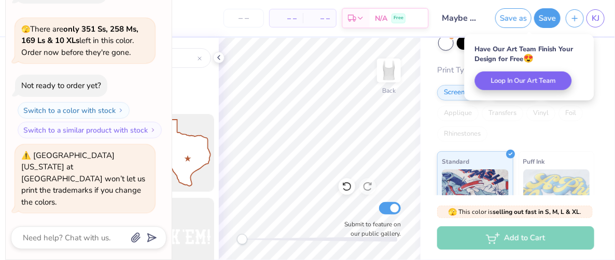
click at [150, 25] on div "How can we help you? 🫣 There are only 351 Ss, 258 Ms, 169 Ls & 10 XLs left in t…" at bounding box center [89, 97] width 156 height 248
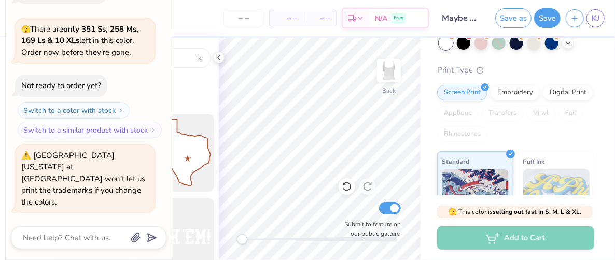
click at [212, 73] on div "University of texas at austin" at bounding box center [133, 55] width 172 height 35
click at [217, 62] on div at bounding box center [218, 57] width 11 height 11
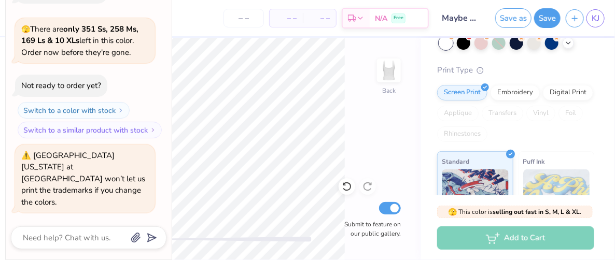
type textarea "x"
click at [597, 13] on span "KJ" at bounding box center [596, 18] width 8 height 12
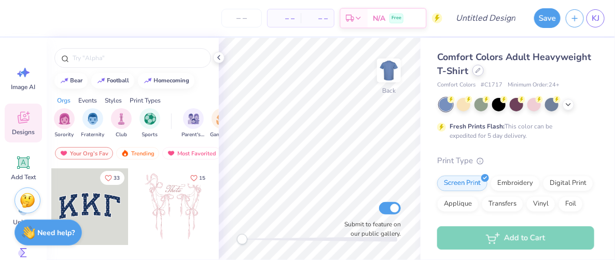
click at [481, 71] on icon at bounding box center [478, 70] width 5 height 5
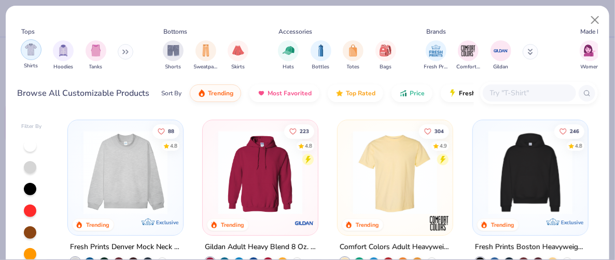
click at [29, 53] on img "filter for Shirts" at bounding box center [31, 50] width 12 height 12
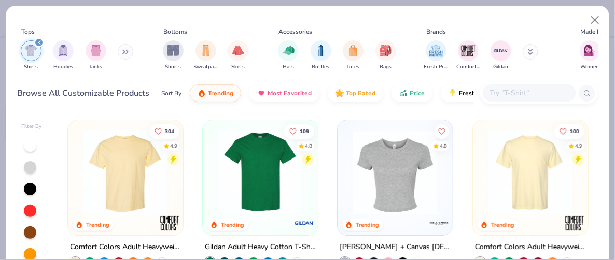
scroll to position [115, 0]
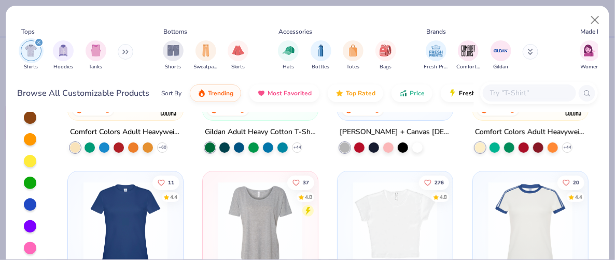
click at [28, 179] on div at bounding box center [30, 183] width 12 height 12
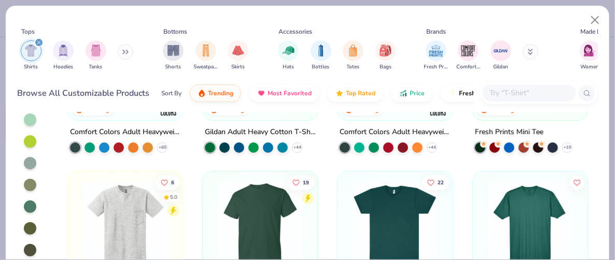
click at [526, 104] on div "Browse All Customizable Products Sort By Trending Most Favorited Top Rated Pric…" at bounding box center [308, 93] width 580 height 29
click at [538, 92] on input "text" at bounding box center [529, 93] width 80 height 12
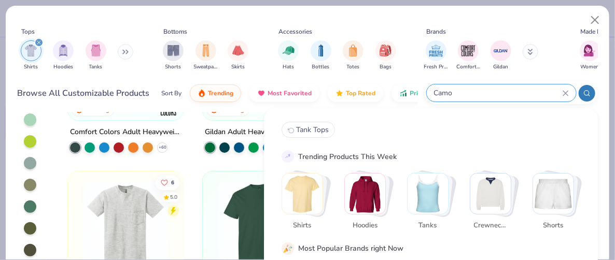
type input "Camo"
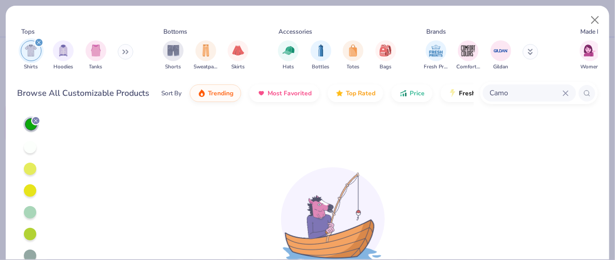
scroll to position [30, 0]
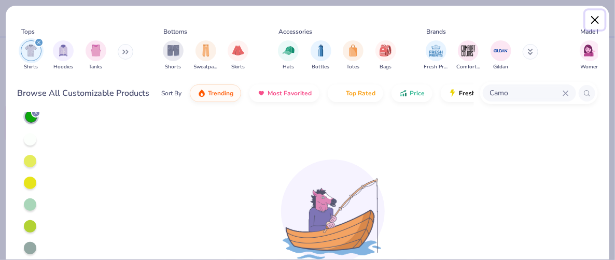
click at [594, 17] on button "Close" at bounding box center [596, 20] width 20 height 20
